Goal: Task Accomplishment & Management: Complete application form

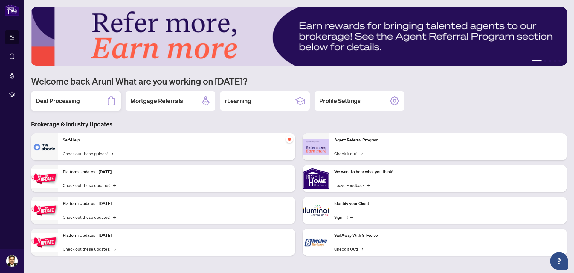
click at [75, 104] on h2 "Deal Processing" at bounding box center [58, 101] width 44 height 8
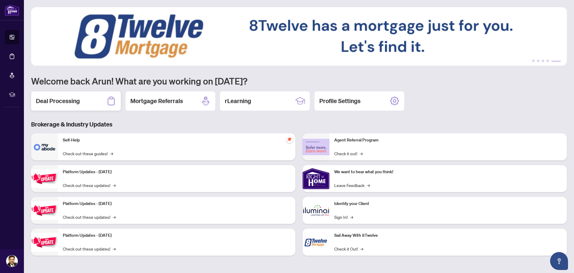
click at [87, 104] on div "Deal Processing" at bounding box center [76, 100] width 90 height 19
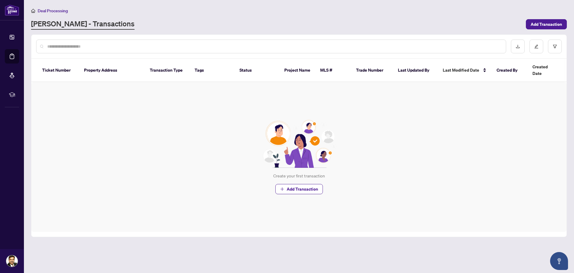
click at [58, 64] on th "Ticket Number" at bounding box center [58, 70] width 42 height 23
click at [60, 67] on th "Ticket Number" at bounding box center [58, 70] width 42 height 23
click at [290, 184] on span "Add Transaction" at bounding box center [302, 189] width 31 height 10
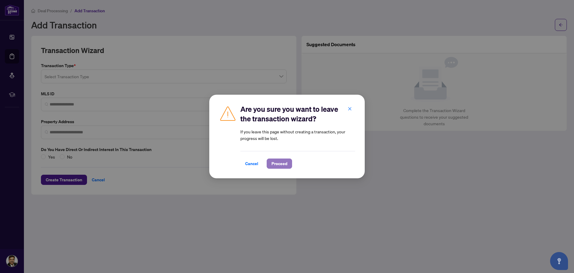
click at [276, 165] on span "Proceed" at bounding box center [280, 164] width 16 height 10
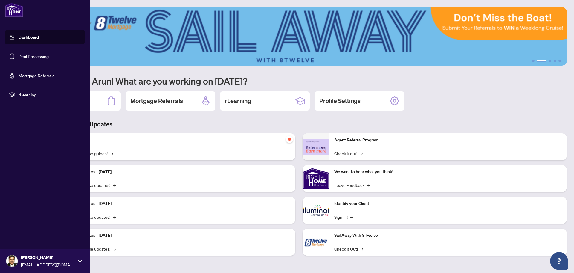
click at [24, 38] on link "Dashboard" at bounding box center [29, 36] width 20 height 5
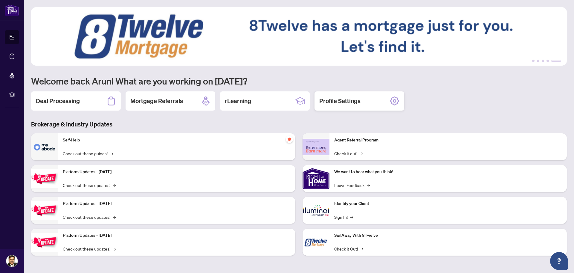
click at [349, 101] on h2 "Profile Settings" at bounding box center [340, 101] width 41 height 8
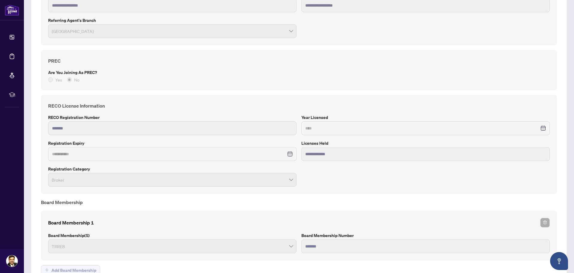
scroll to position [335, 0]
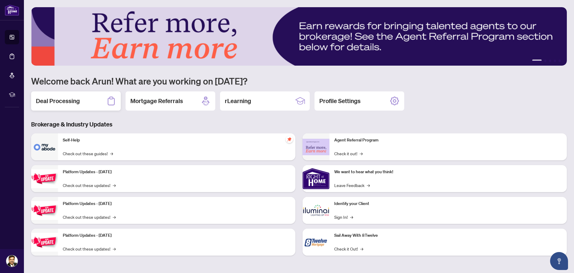
click at [81, 105] on div "Deal Processing" at bounding box center [76, 100] width 90 height 19
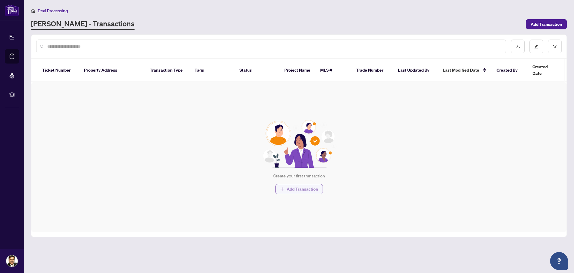
click at [299, 184] on span "Add Transaction" at bounding box center [302, 189] width 31 height 10
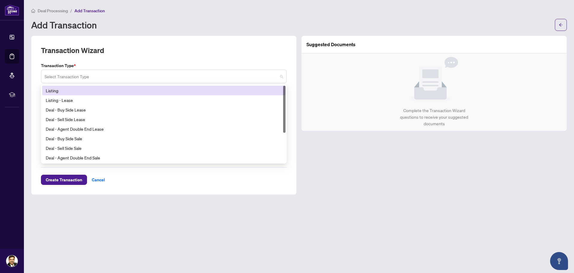
click at [281, 76] on span at bounding box center [164, 76] width 239 height 11
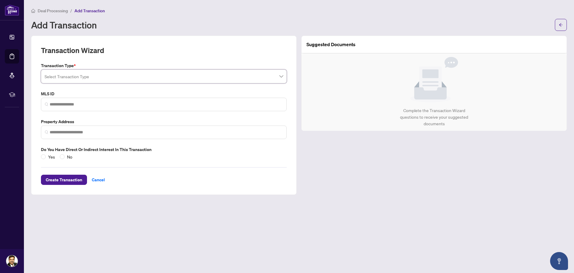
click at [281, 76] on span at bounding box center [164, 76] width 239 height 11
click at [282, 75] on span at bounding box center [164, 76] width 239 height 11
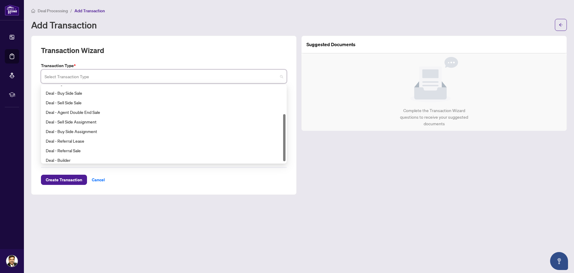
scroll to position [48, 0]
drag, startPoint x: 285, startPoint y: 104, endPoint x: 283, endPoint y: 145, distance: 40.7
click at [283, 145] on div at bounding box center [284, 138] width 2 height 47
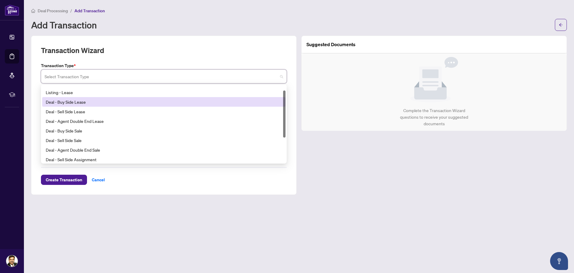
scroll to position [0, 0]
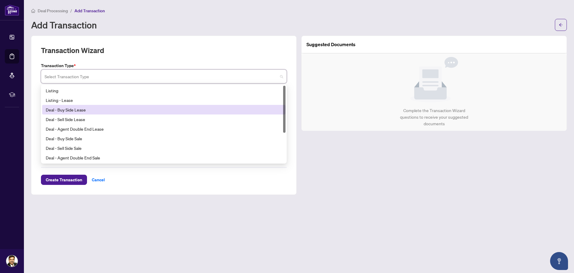
drag, startPoint x: 283, startPoint y: 145, endPoint x: 283, endPoint y: 102, distance: 43.1
click at [283, 102] on div "Listing Listing - Lease Deal - Buy Side Lease Deal - Sell Side Lease Deal - Age…" at bounding box center [164, 124] width 244 height 77
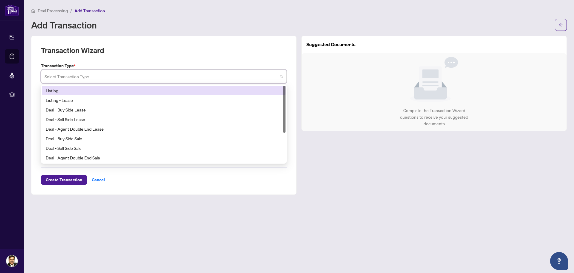
click at [274, 92] on div "Listing" at bounding box center [164, 90] width 236 height 7
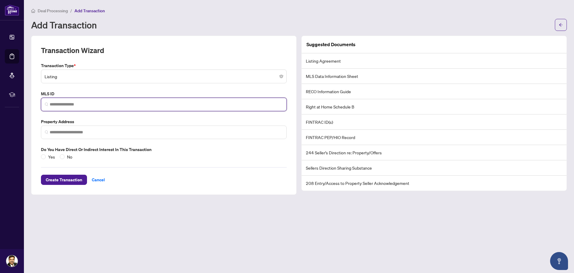
click at [261, 105] on input "search" at bounding box center [166, 104] width 233 height 6
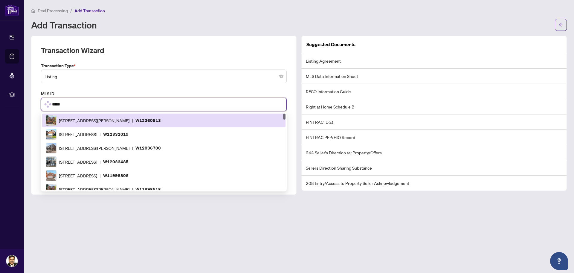
scroll to position [692, 0]
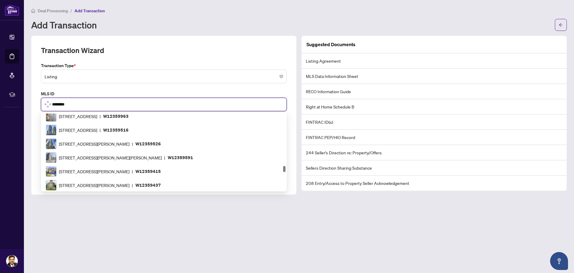
type input "*********"
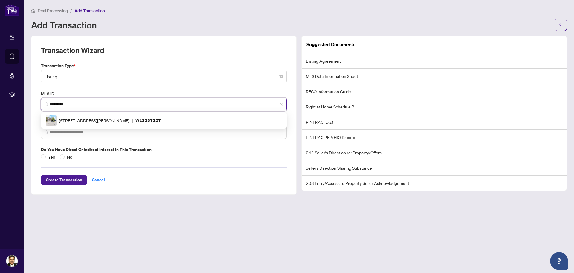
scroll to position [0, 0]
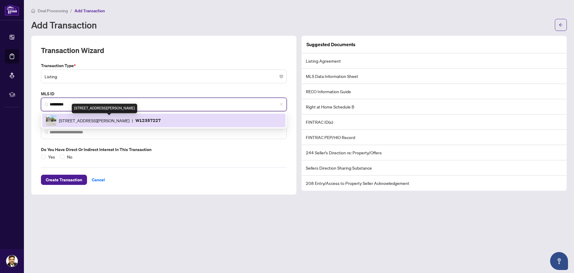
click at [130, 117] on span "[STREET_ADDRESS][PERSON_NAME]" at bounding box center [94, 120] width 71 height 7
type input "**********"
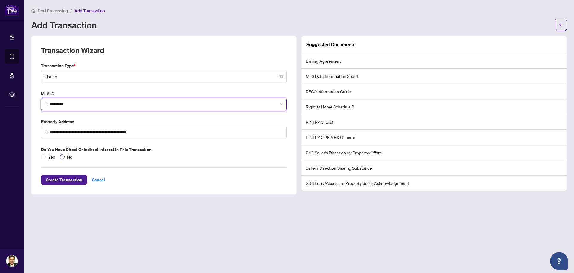
type input "*********"
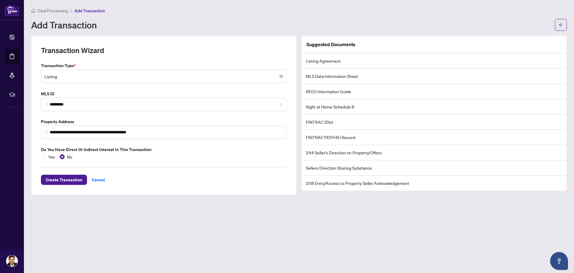
click at [331, 61] on li "Listing Agreement" at bounding box center [434, 60] width 265 height 15
click at [309, 62] on li "Listing Agreement" at bounding box center [434, 60] width 265 height 15
click at [60, 180] on span "Create Transaction" at bounding box center [64, 180] width 36 height 10
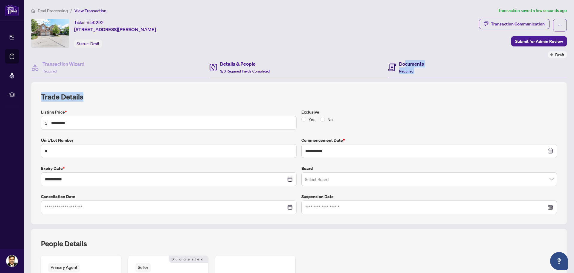
drag, startPoint x: 401, startPoint y: 63, endPoint x: 416, endPoint y: 92, distance: 32.6
click at [416, 92] on div "**********" at bounding box center [299, 202] width 536 height 288
click at [405, 63] on h4 "Documents" at bounding box center [411, 63] width 25 height 7
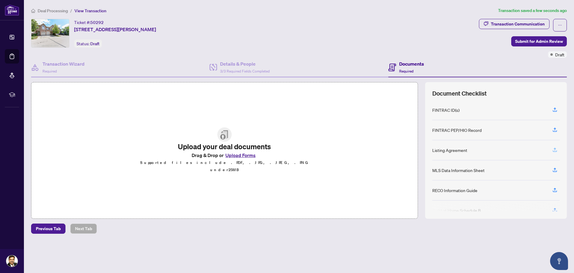
click at [556, 150] on icon "button" at bounding box center [555, 149] width 5 height 5
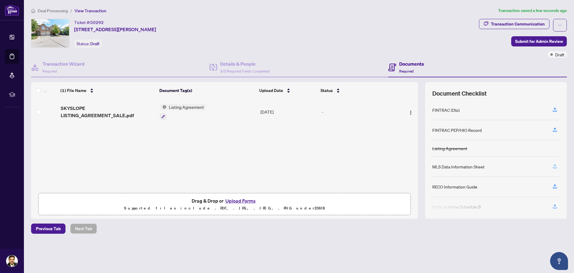
click at [554, 167] on icon "button" at bounding box center [555, 165] width 5 height 5
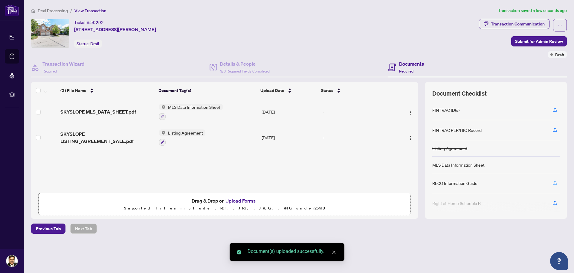
click at [556, 182] on icon "button" at bounding box center [555, 182] width 5 height 5
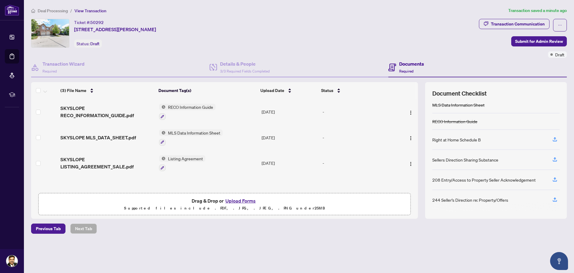
scroll to position [60, 0]
click at [531, 42] on span "Submit for Admin Review" at bounding box center [539, 41] width 48 height 10
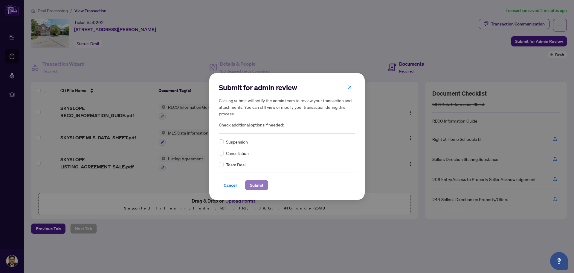
click at [260, 183] on span "Submit" at bounding box center [256, 185] width 13 height 10
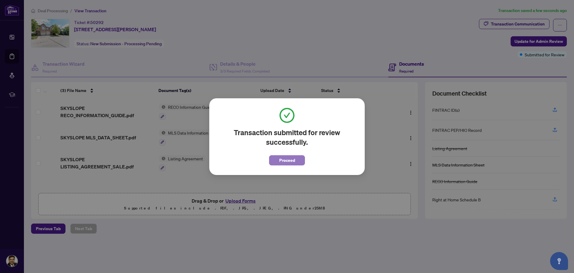
click at [291, 162] on span "Proceed" at bounding box center [287, 160] width 16 height 10
